Goal: Task Accomplishment & Management: Use online tool/utility

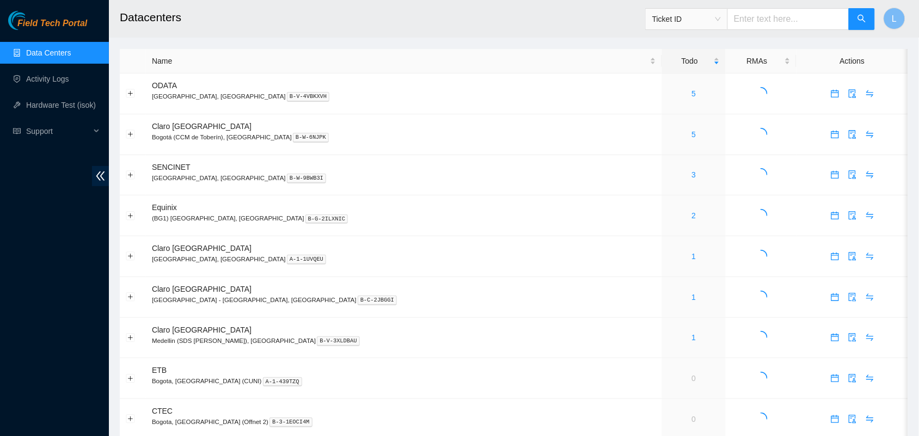
click at [480, 12] on h2 "Datacenters" at bounding box center [434, 17] width 628 height 35
click at [692, 138] on link "5" at bounding box center [694, 134] width 4 height 9
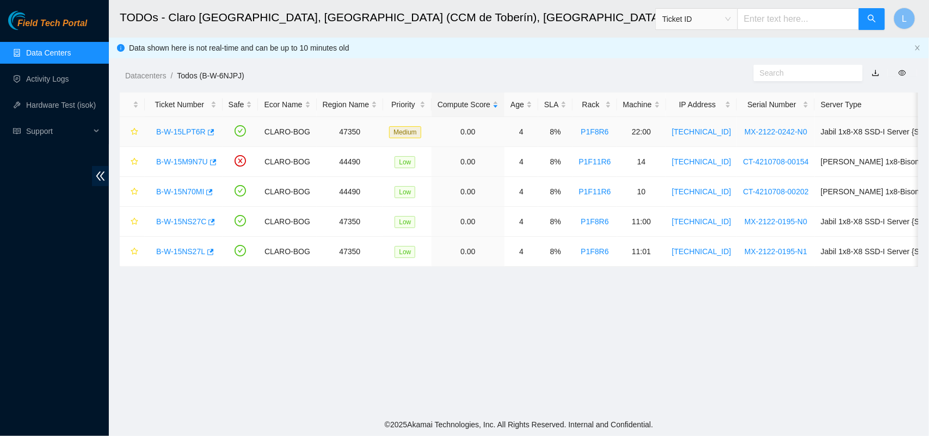
click at [178, 134] on link "B-W-15LPT6R" at bounding box center [181, 131] width 50 height 9
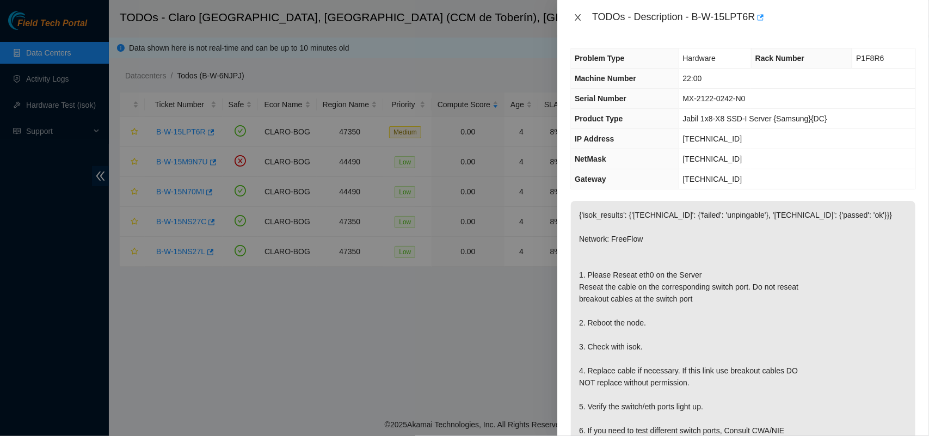
click at [578, 17] on icon "close" at bounding box center [578, 17] width 6 height 7
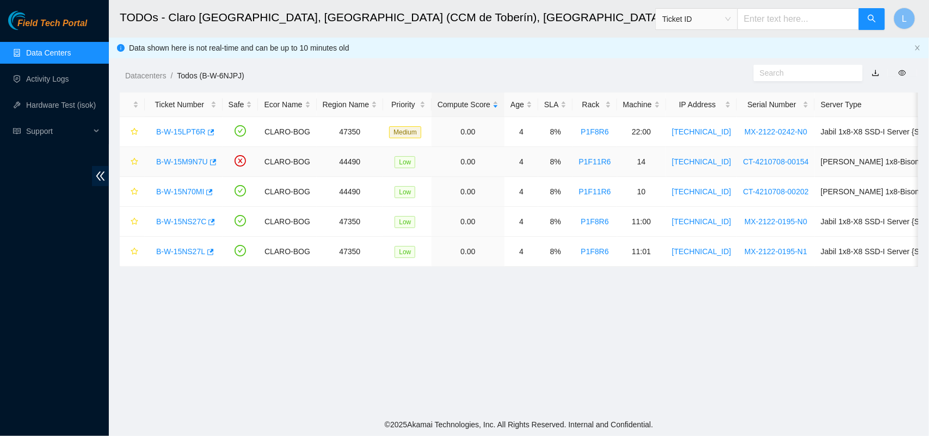
click at [186, 158] on link "B-W-15M9N7U" at bounding box center [182, 161] width 52 height 9
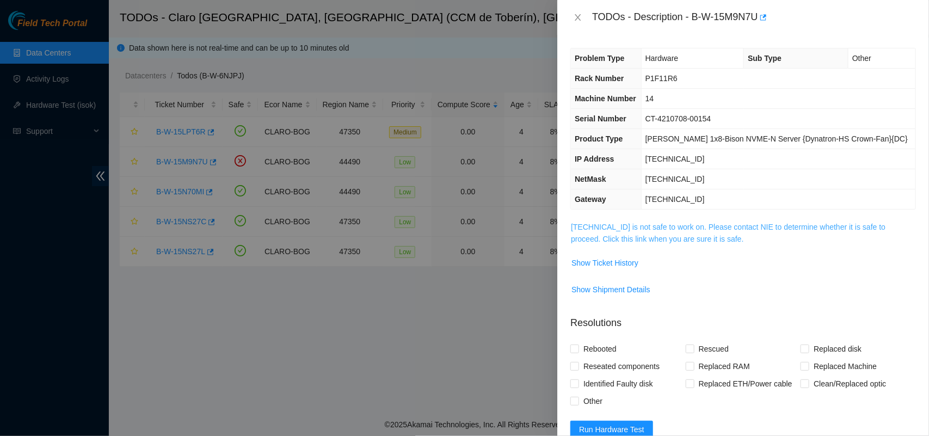
click at [665, 227] on link "181.54.160.157 is not safe to work on. Please contact NIE to determine whether …" at bounding box center [728, 233] width 315 height 21
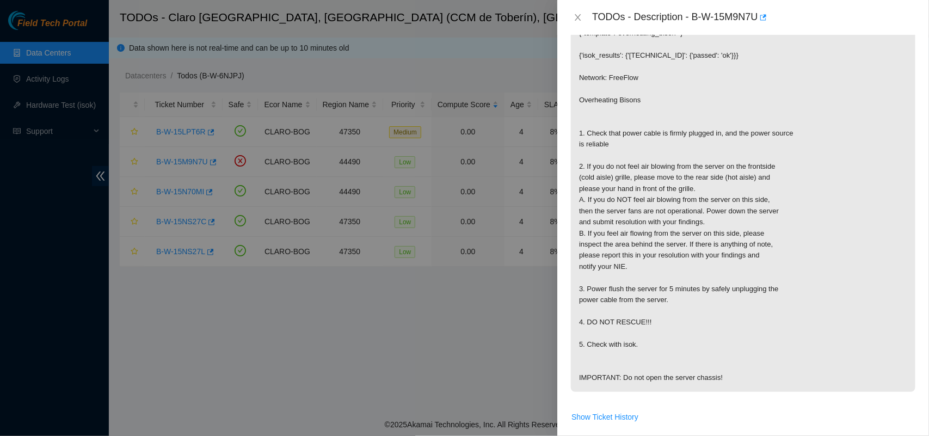
scroll to position [232, 0]
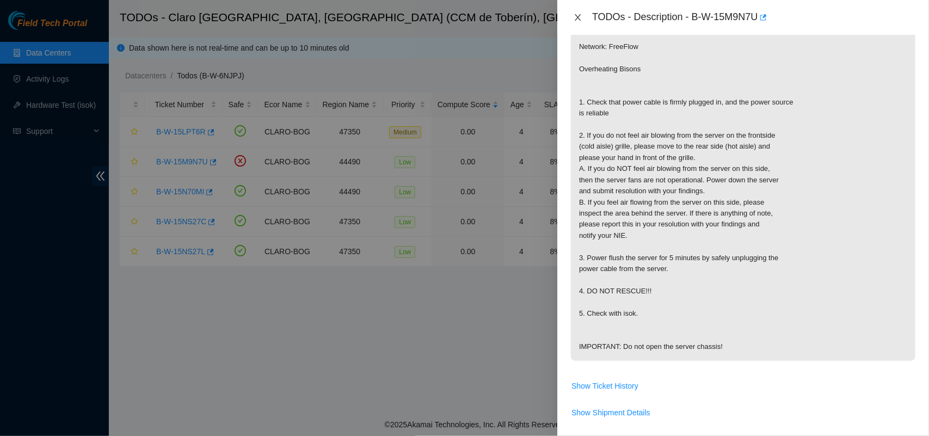
click at [580, 17] on icon "close" at bounding box center [578, 17] width 9 height 9
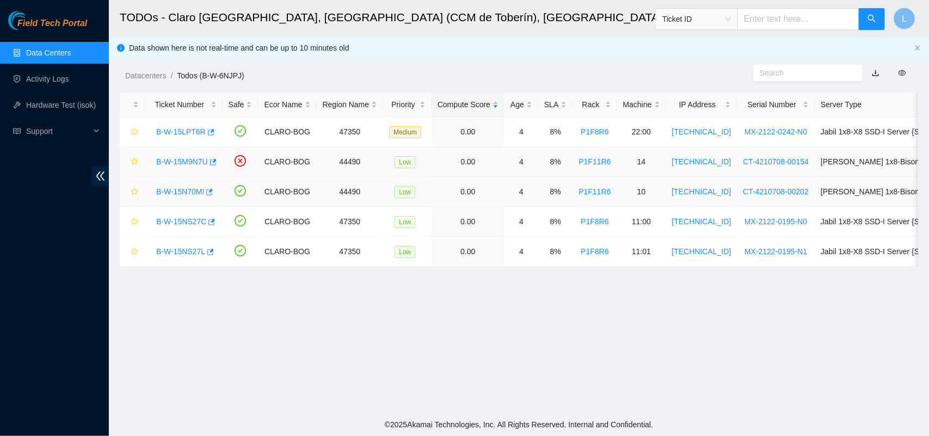
scroll to position [186, 0]
click at [169, 194] on link "B-W-15N70MI" at bounding box center [180, 191] width 48 height 9
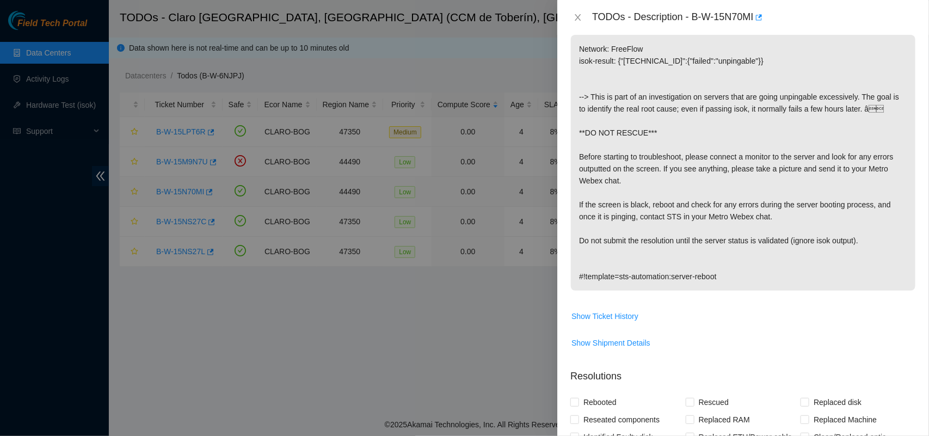
scroll to position [138, 0]
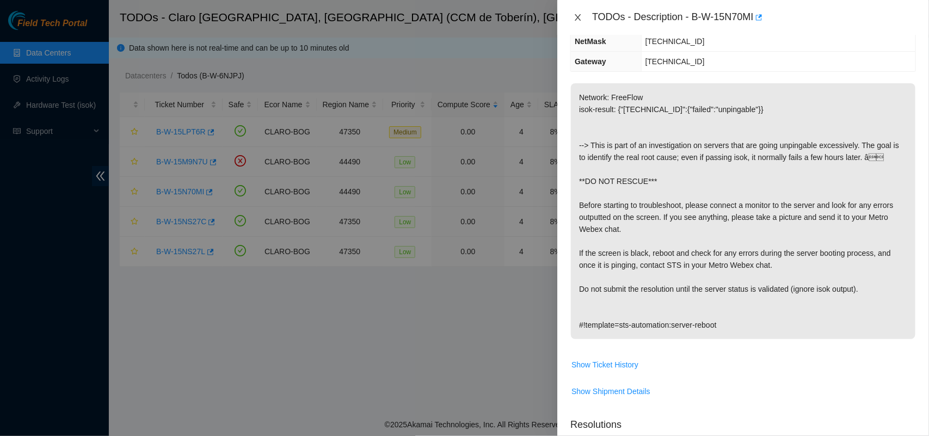
click at [581, 17] on icon "close" at bounding box center [578, 17] width 9 height 9
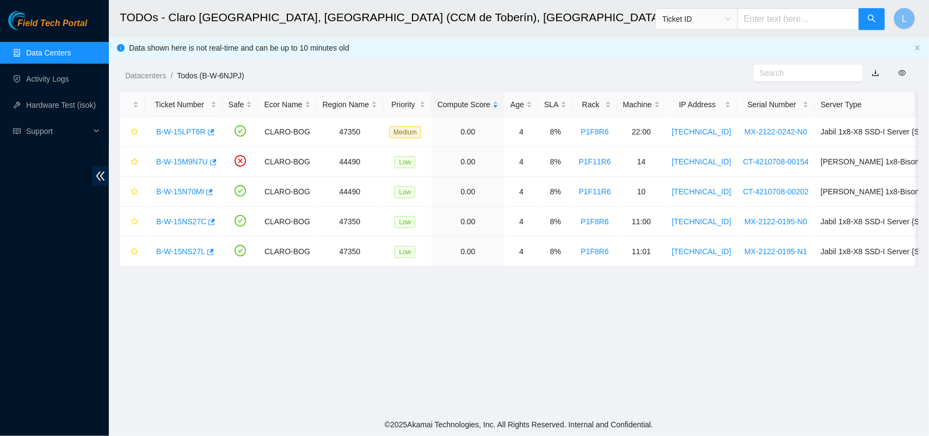
scroll to position [186, 0]
click at [164, 215] on div "B-W-15NS27C" at bounding box center [184, 221] width 66 height 17
click at [181, 222] on link "B-W-15NS27C" at bounding box center [181, 221] width 50 height 9
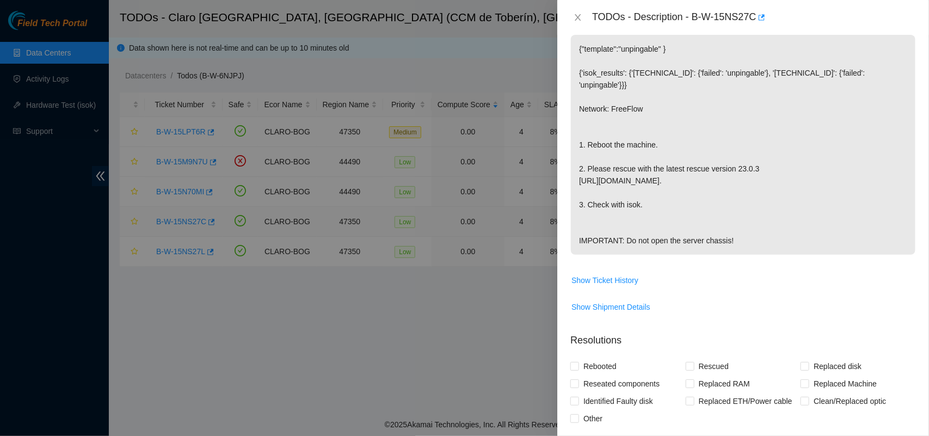
scroll to position [138, 0]
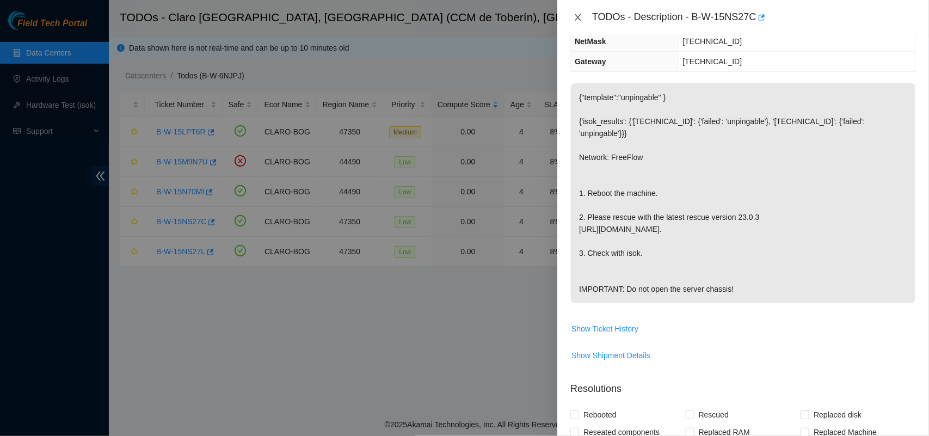
click at [579, 13] on icon "close" at bounding box center [578, 17] width 9 height 9
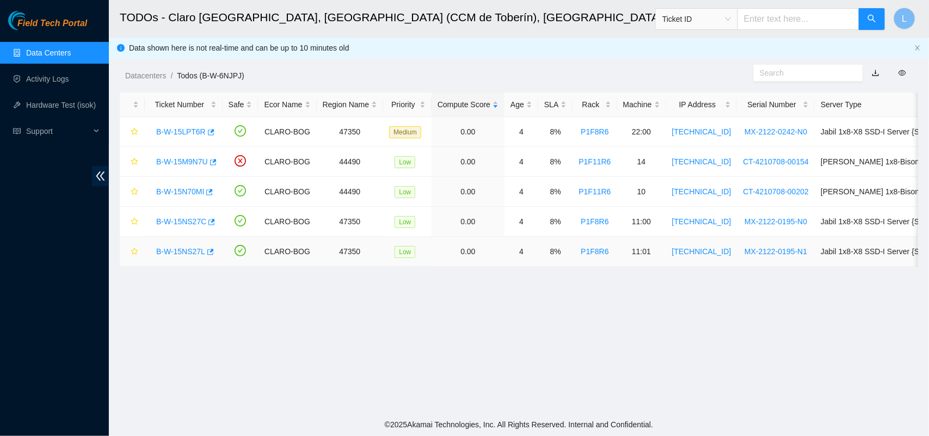
scroll to position [186, 0]
click at [183, 249] on link "B-W-15NS27L" at bounding box center [180, 251] width 49 height 9
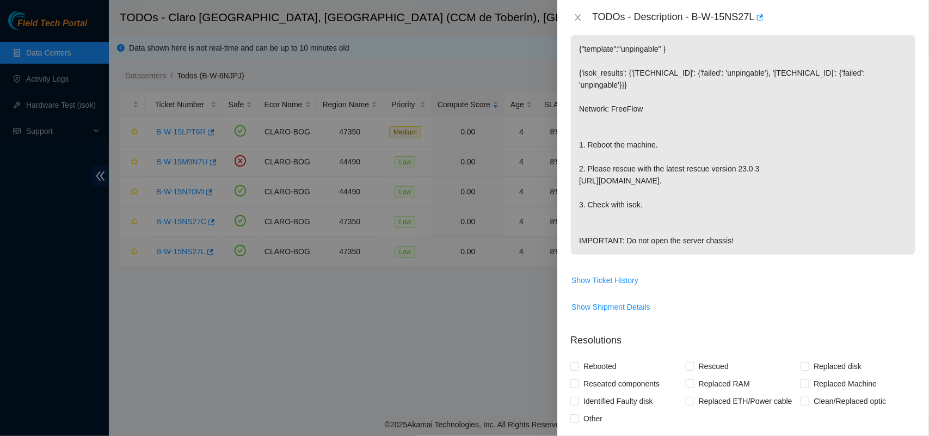
scroll to position [138, 0]
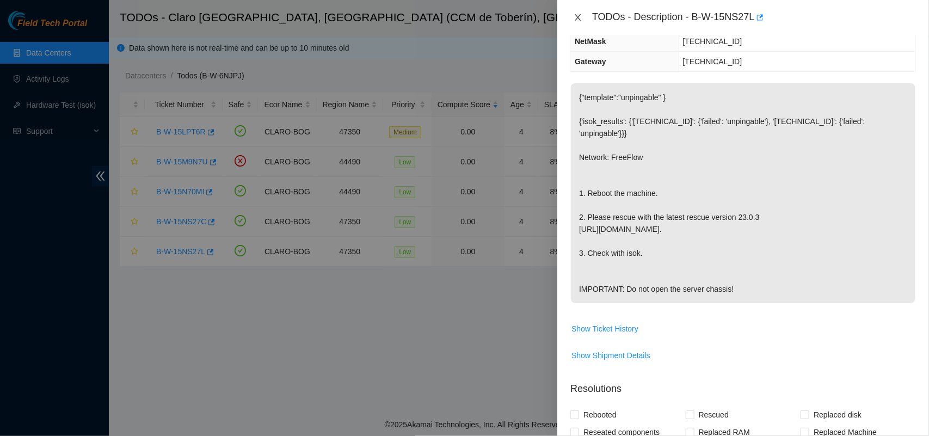
click at [581, 19] on icon "close" at bounding box center [578, 17] width 9 height 9
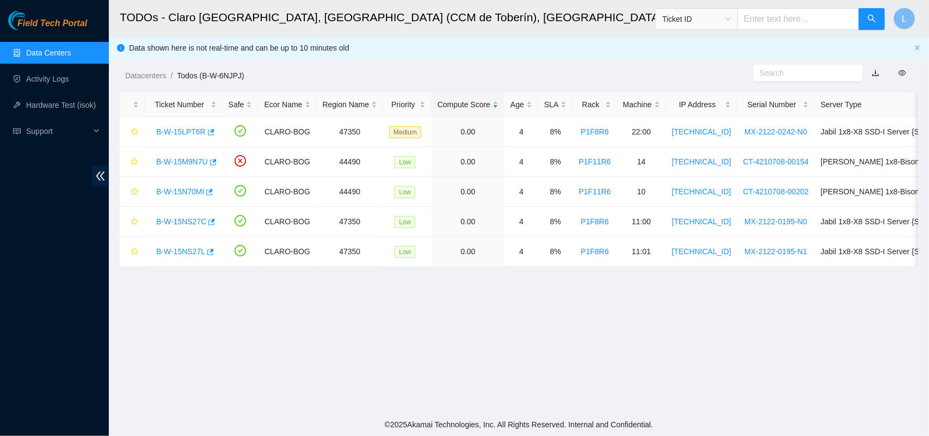
scroll to position [186, 0]
